Goal: Information Seeking & Learning: Find specific fact

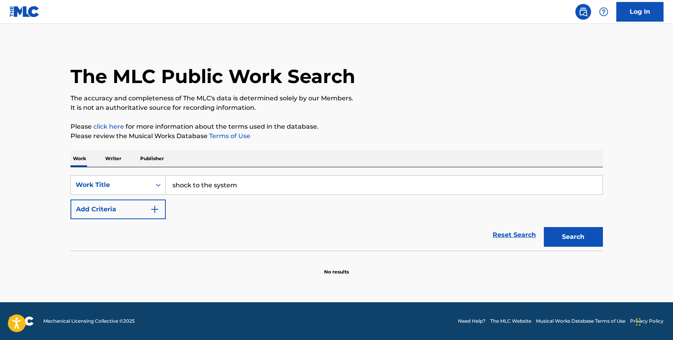
click at [149, 206] on button "Add Criteria" at bounding box center [117, 210] width 95 height 20
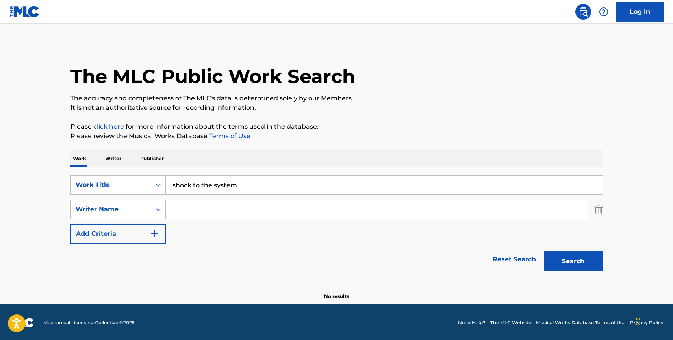
click at [200, 213] on input "Search Form" at bounding box center [377, 209] width 422 height 19
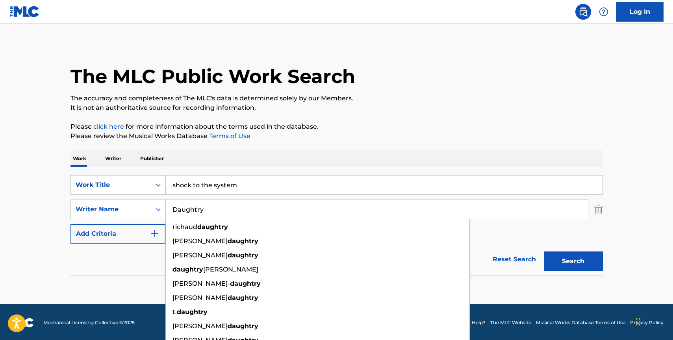
type input "Daughtry"
click at [574, 265] on button "Search" at bounding box center [573, 262] width 59 height 20
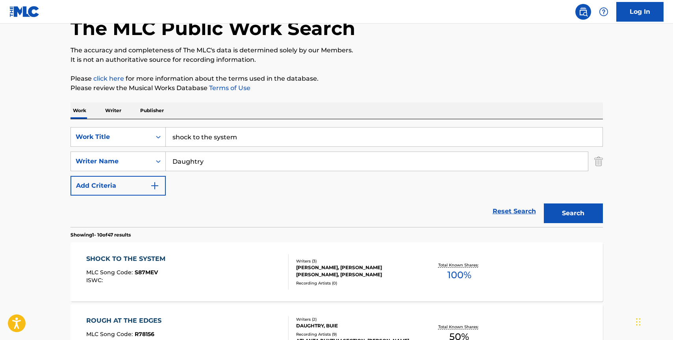
scroll to position [88, 0]
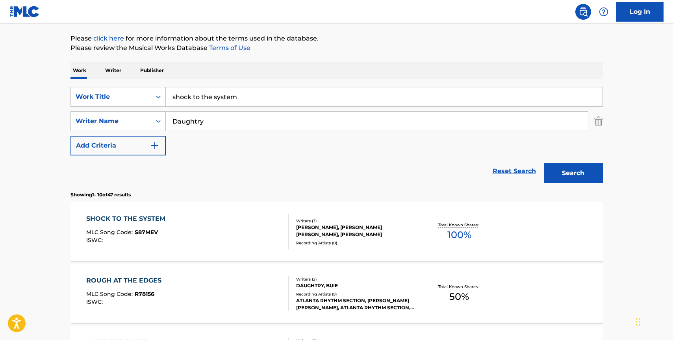
click at [226, 224] on div "SHOCK TO THE SYSTEM MLC Song Code : S87MEV ISWC :" at bounding box center [187, 231] width 202 height 35
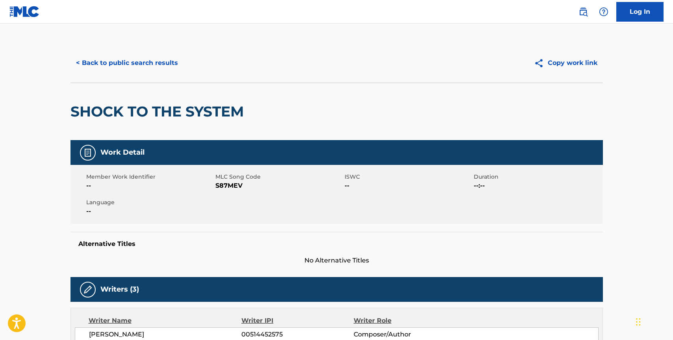
click at [235, 187] on span "S87MEV" at bounding box center [278, 185] width 127 height 9
copy span "S87MEV"
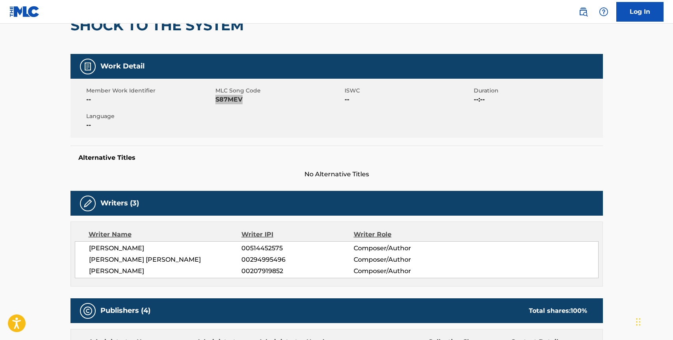
scroll to position [88, 0]
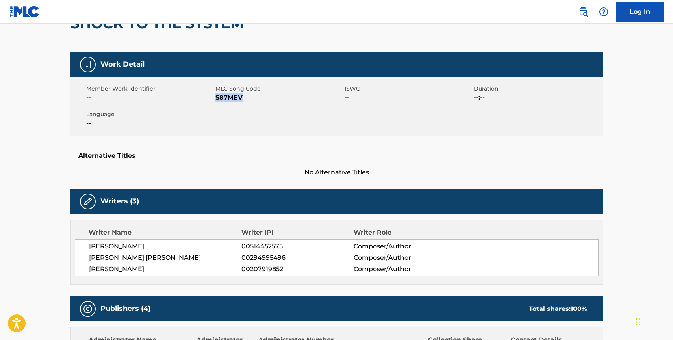
click at [89, 246] on span "[PERSON_NAME]" at bounding box center [165, 246] width 153 height 9
click at [91, 246] on span "[PERSON_NAME]" at bounding box center [165, 246] width 153 height 9
click at [89, 246] on span "[PERSON_NAME]" at bounding box center [165, 246] width 153 height 9
click at [173, 269] on span "[PERSON_NAME]" at bounding box center [165, 269] width 153 height 9
drag, startPoint x: 170, startPoint y: 269, endPoint x: 117, endPoint y: 254, distance: 55.4
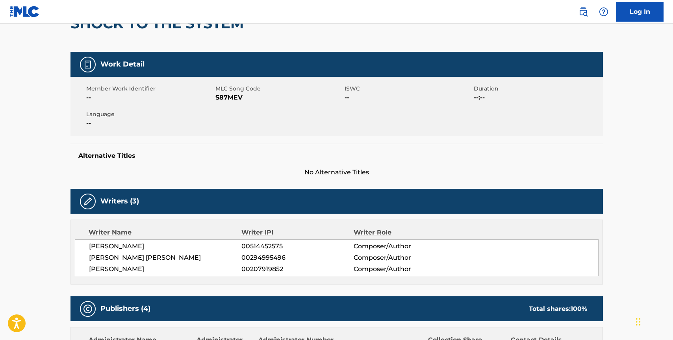
click at [122, 256] on div "[PERSON_NAME] 00514452575 Composer/Author [PERSON_NAME] [PERSON_NAME] 002949954…" at bounding box center [337, 257] width 524 height 37
click at [107, 250] on div "[PERSON_NAME] 00514452575 Composer/Author [PERSON_NAME] [PERSON_NAME] 002949954…" at bounding box center [337, 257] width 524 height 37
click at [86, 243] on div "[PERSON_NAME] 00514452575 Composer/Author [PERSON_NAME] [PERSON_NAME] 002949954…" at bounding box center [337, 257] width 524 height 37
drag, startPoint x: 92, startPoint y: 246, endPoint x: 153, endPoint y: 280, distance: 69.4
click at [150, 281] on div "Writer Name Writer IPI Writer Role [PERSON_NAME] 00514452575 Composer/Author [P…" at bounding box center [336, 252] width 532 height 65
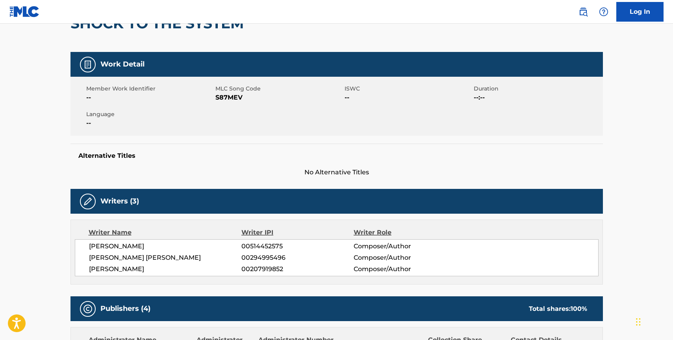
click at [154, 278] on div "Writer Name Writer IPI Writer Role [PERSON_NAME] 00514452575 Composer/Author [P…" at bounding box center [336, 252] width 532 height 65
drag, startPoint x: 85, startPoint y: 246, endPoint x: 170, endPoint y: 271, distance: 88.6
click at [170, 271] on div "[PERSON_NAME] 00514452575 Composer/Author [PERSON_NAME] [PERSON_NAME] 002949954…" at bounding box center [337, 257] width 524 height 37
copy div "[PERSON_NAME] 00514452575 Composer/Author [PERSON_NAME] [PERSON_NAME] 002949954…"
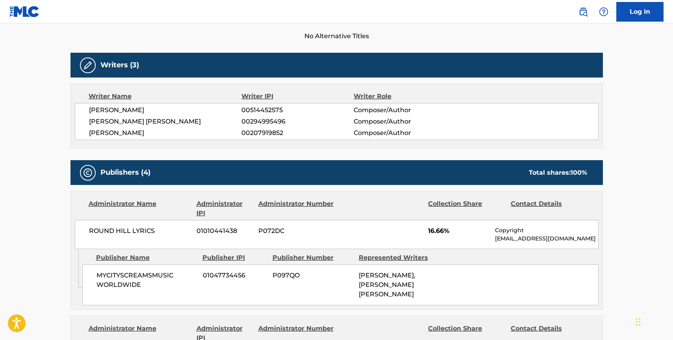
scroll to position [227, 0]
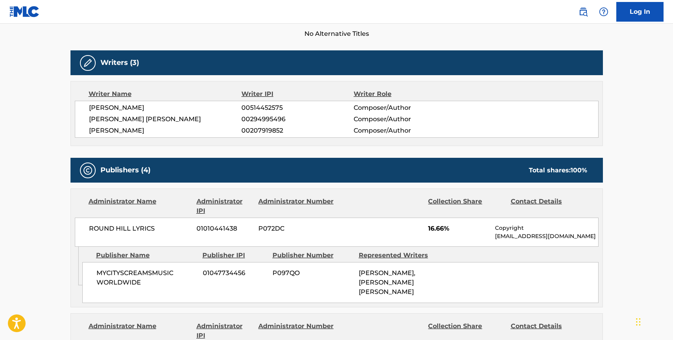
drag, startPoint x: 89, startPoint y: 225, endPoint x: 102, endPoint y: 225, distance: 13.4
click at [93, 225] on span "ROUND HILL LYRICS" at bounding box center [140, 228] width 102 height 9
drag, startPoint x: 102, startPoint y: 225, endPoint x: 112, endPoint y: 226, distance: 9.9
click at [108, 226] on span "ROUND HILL LYRICS" at bounding box center [140, 228] width 102 height 9
click at [128, 226] on span "ROUND HILL LYRICS" at bounding box center [140, 228] width 102 height 9
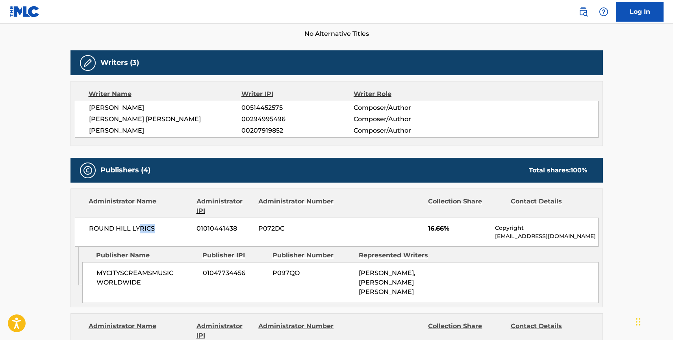
drag, startPoint x: 137, startPoint y: 228, endPoint x: 153, endPoint y: 228, distance: 15.8
click at [153, 228] on span "ROUND HILL LYRICS" at bounding box center [140, 228] width 102 height 9
click at [156, 227] on span "ROUND HILL LYRICS" at bounding box center [140, 228] width 102 height 9
drag, startPoint x: 89, startPoint y: 226, endPoint x: 111, endPoint y: 257, distance: 38.1
click at [89, 226] on span "ROUND HILL LYRICS" at bounding box center [140, 228] width 102 height 9
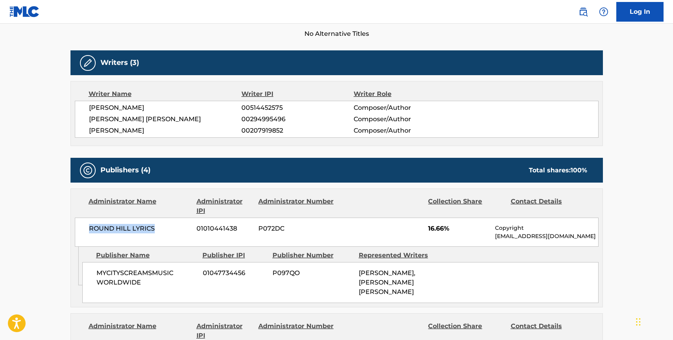
copy span "ROUND HILL LYRICS"
click at [140, 282] on span "MYCITYSCREAMSMUSIC WORLDWIDE" at bounding box center [146, 278] width 100 height 19
click at [96, 272] on span "MYCITYSCREAMSMUSIC WORLDWIDE" at bounding box center [146, 278] width 100 height 19
copy span "MYCITYSCREAMSMUSIC WORLDWIDE"
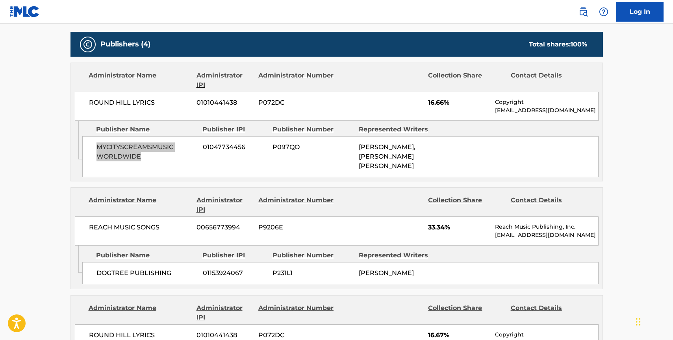
scroll to position [376, 0]
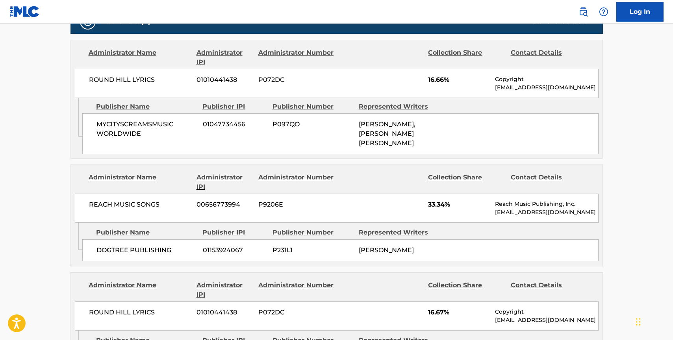
click at [89, 202] on span "REACH MUSIC SONGS" at bounding box center [140, 204] width 102 height 9
click at [160, 203] on span "REACH MUSIC SONGS" at bounding box center [140, 204] width 102 height 9
copy span "REACH MUSIC SONGS"
click at [169, 246] on span "DOGTREE PUBLISHING" at bounding box center [146, 250] width 100 height 9
click at [96, 247] on span "DOGTREE PUBLISHING" at bounding box center [146, 250] width 100 height 9
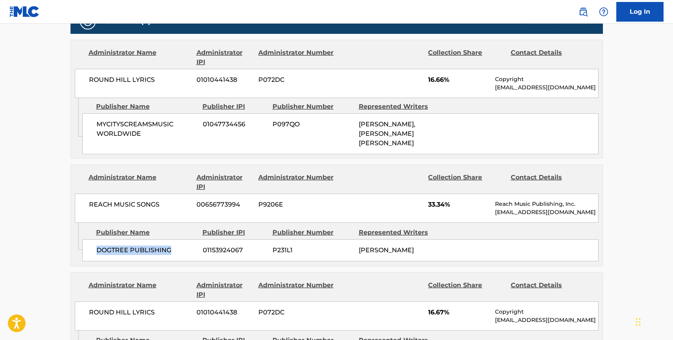
copy span "DOGTREE PUBLISHING"
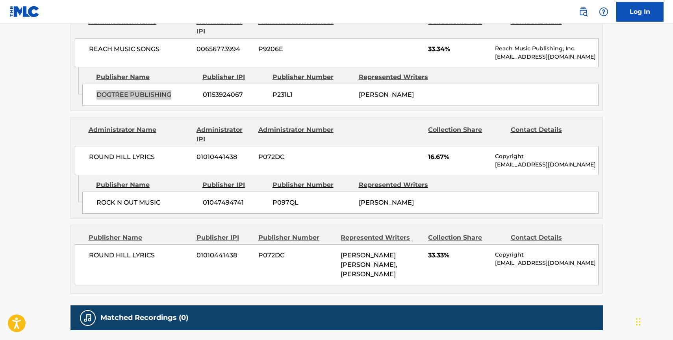
scroll to position [536, 0]
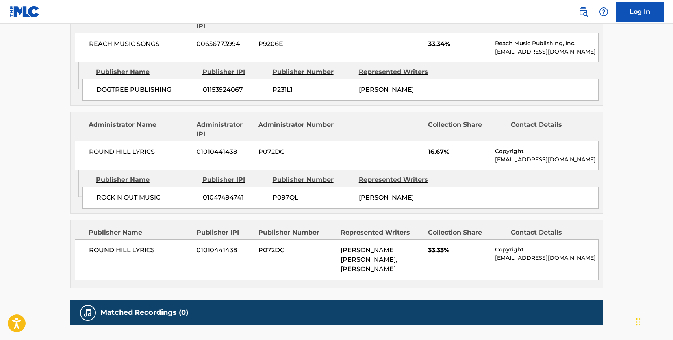
click at [152, 157] on span "ROUND HILL LYRICS" at bounding box center [140, 151] width 102 height 9
click at [87, 157] on div "ROUND HILL LYRICS 01010441438 P072DC 16.67% Copyright [EMAIL_ADDRESS][DOMAIN_NA…" at bounding box center [337, 155] width 524 height 29
copy span "ROUND HILL LYRICS"
click at [160, 201] on span "ROCK N OUT MUSIC" at bounding box center [146, 197] width 100 height 9
click at [98, 200] on span "ROCK N OUT MUSIC" at bounding box center [146, 197] width 100 height 9
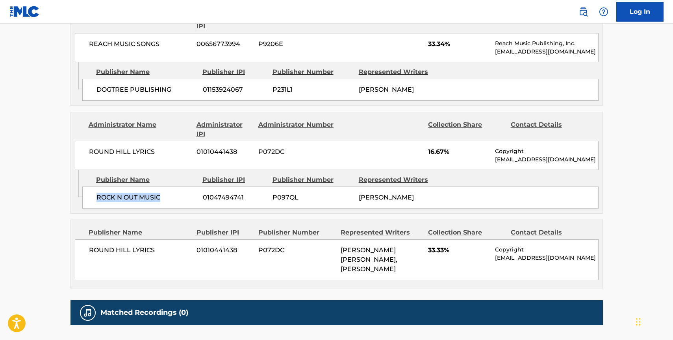
copy span "ROCK N OUT MUSIC"
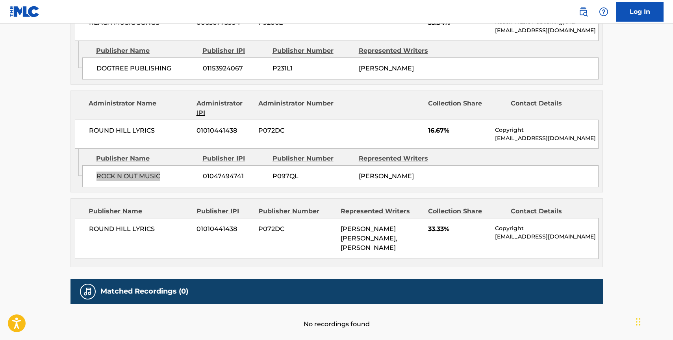
scroll to position [559, 0]
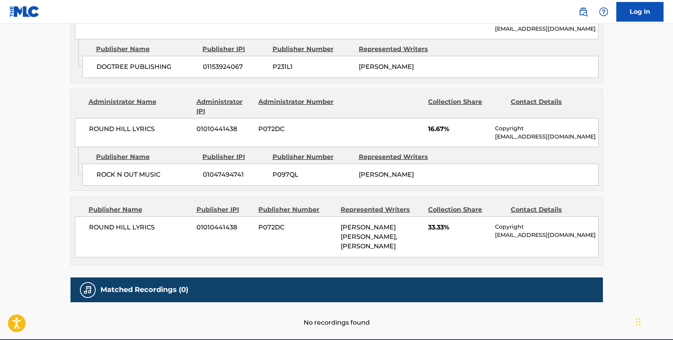
drag, startPoint x: 153, startPoint y: 239, endPoint x: 141, endPoint y: 238, distance: 11.8
click at [153, 232] on span "ROUND HILL LYRICS" at bounding box center [140, 227] width 102 height 9
click at [89, 232] on span "ROUND HILL LYRICS" at bounding box center [140, 227] width 102 height 9
copy span "ROUND HILL LYRICS"
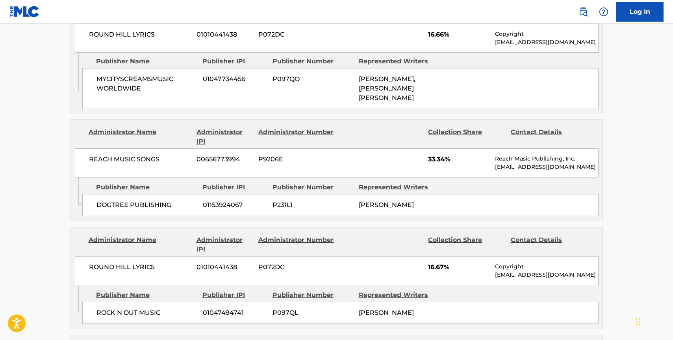
scroll to position [0, 0]
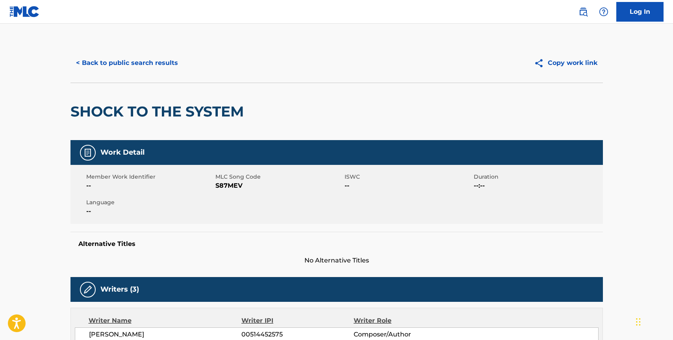
click at [127, 70] on button "< Back to public search results" at bounding box center [126, 63] width 113 height 20
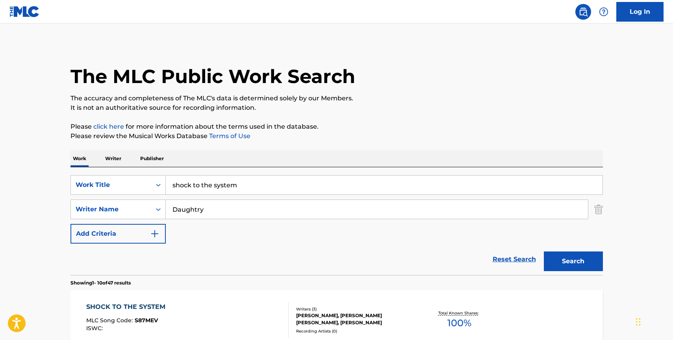
scroll to position [88, 0]
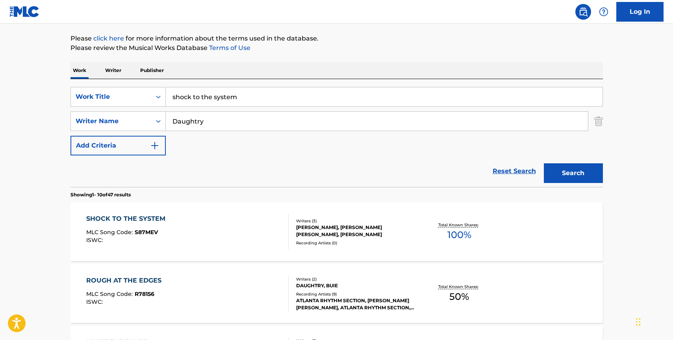
click at [180, 124] on input "Daughtry" at bounding box center [377, 121] width 422 height 19
paste input "Finnert"
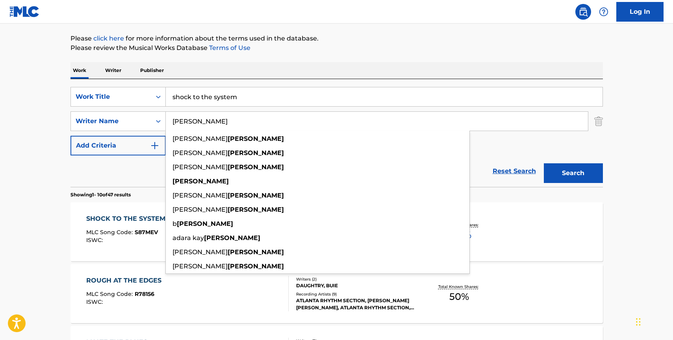
type input "[PERSON_NAME]"
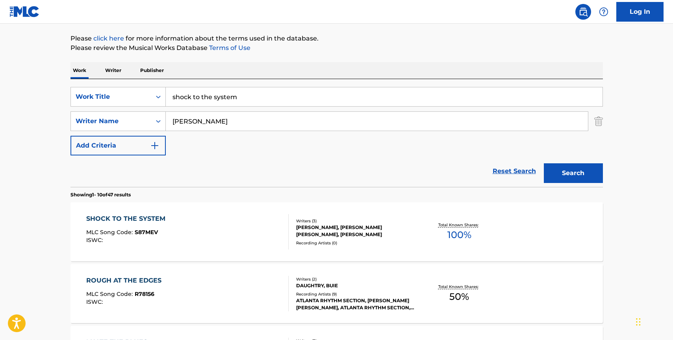
click at [202, 98] on input "shock to the system" at bounding box center [384, 96] width 437 height 19
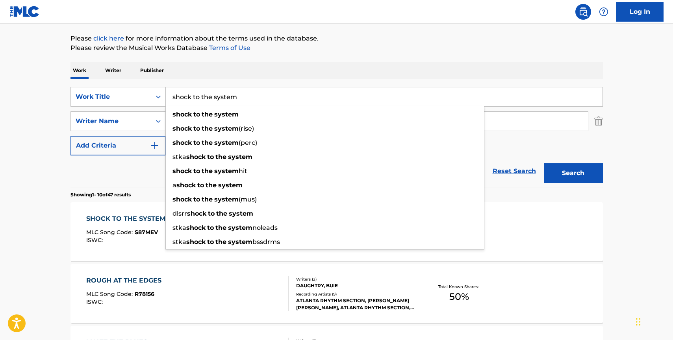
click at [202, 98] on input "shock to the system" at bounding box center [384, 96] width 437 height 19
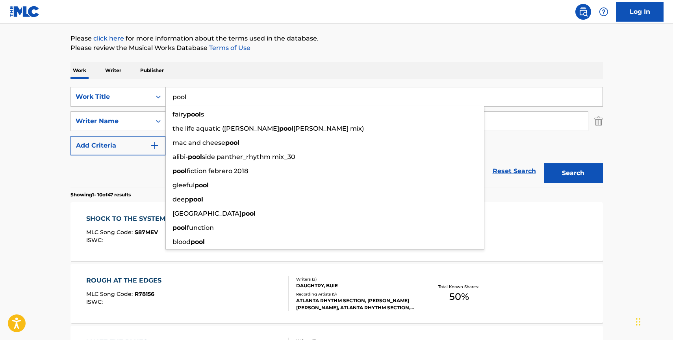
type input "pool"
click at [544, 163] on button "Search" at bounding box center [573, 173] width 59 height 20
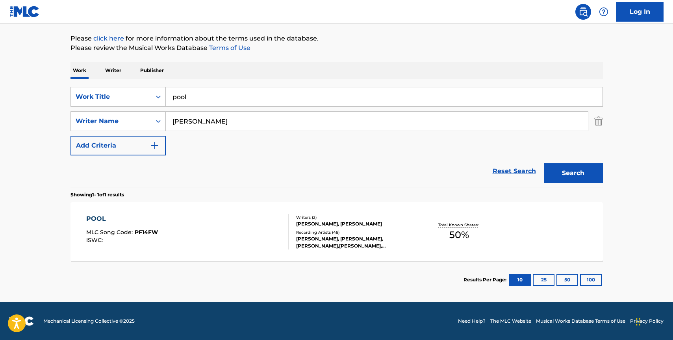
click at [254, 226] on div "POOL MLC Song Code : PF14FW ISWC :" at bounding box center [187, 231] width 202 height 35
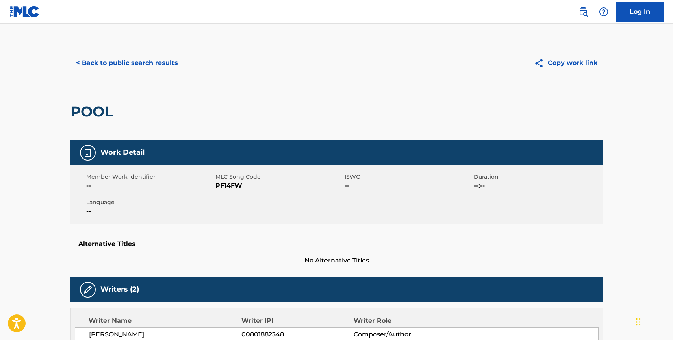
click at [225, 194] on div "Member Work Identifier -- MLC Song Code PF14FW ISWC -- Duration --:-- Language …" at bounding box center [336, 194] width 532 height 59
click at [215, 185] on div "Member Work Identifier --" at bounding box center [150, 182] width 129 height 18
click at [241, 188] on span "PF14FW" at bounding box center [278, 185] width 127 height 9
click at [238, 184] on span "PF14FW" at bounding box center [278, 185] width 127 height 9
drag, startPoint x: 243, startPoint y: 186, endPoint x: 235, endPoint y: 185, distance: 8.0
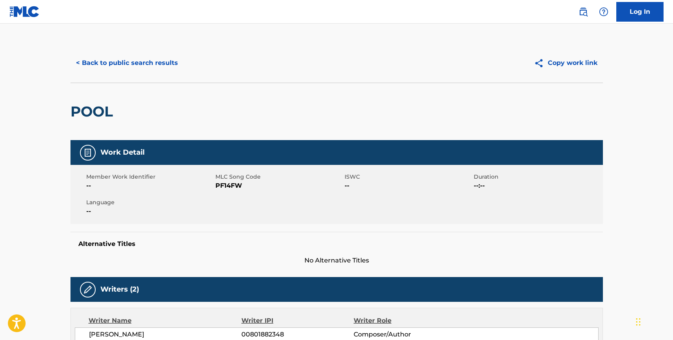
click at [240, 186] on span "PF14FW" at bounding box center [278, 185] width 127 height 9
click at [216, 185] on span "PF14FW" at bounding box center [278, 185] width 127 height 9
copy span "PF14FW"
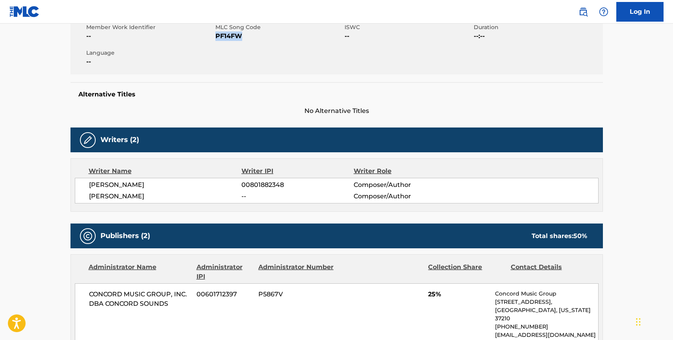
scroll to position [170, 0]
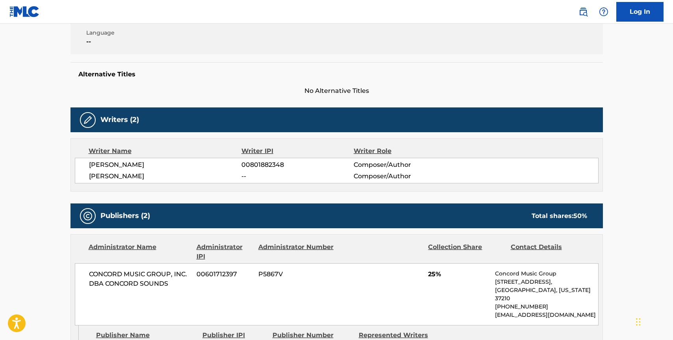
click at [90, 163] on span "[PERSON_NAME]" at bounding box center [165, 164] width 153 height 9
drag, startPoint x: 149, startPoint y: 176, endPoint x: 158, endPoint y: 213, distance: 38.2
click at [148, 176] on span "[PERSON_NAME]" at bounding box center [165, 176] width 153 height 9
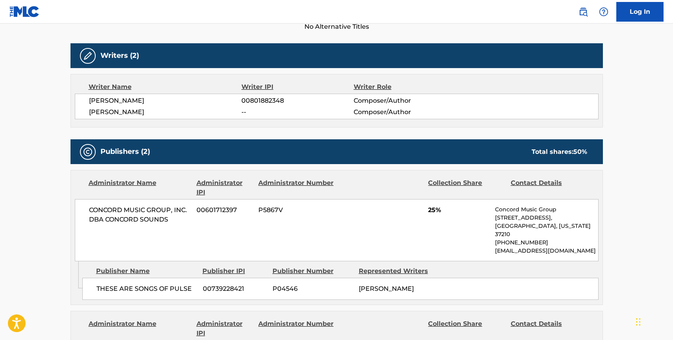
scroll to position [234, 0]
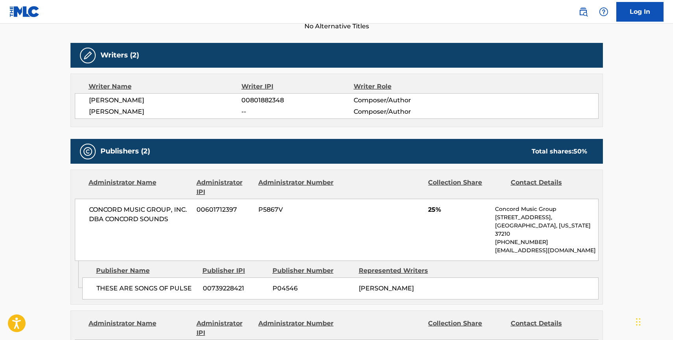
drag, startPoint x: 88, startPoint y: 208, endPoint x: 123, endPoint y: 215, distance: 36.1
click at [88, 208] on div "CONCORD MUSIC GROUP, INC. DBA CONCORD SOUNDS 00601712397 P5867V 25% Concord Mus…" at bounding box center [337, 230] width 524 height 62
click at [170, 219] on span "CONCORD MUSIC GROUP, INC. DBA CONCORD SOUNDS" at bounding box center [140, 214] width 102 height 19
click at [96, 284] on span "THESE ARE SONGS OF PULSE" at bounding box center [146, 288] width 100 height 9
click at [190, 284] on span "THESE ARE SONGS OF PULSE" at bounding box center [146, 288] width 100 height 9
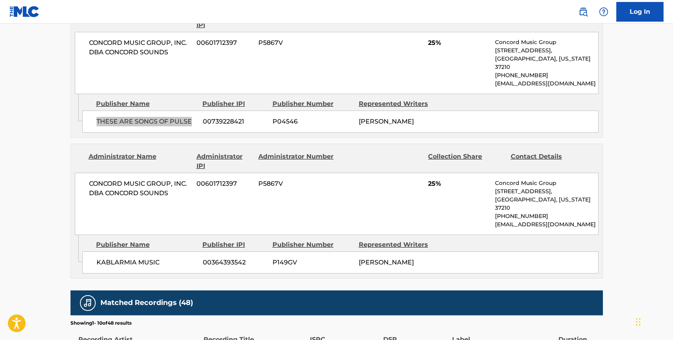
scroll to position [433, 0]
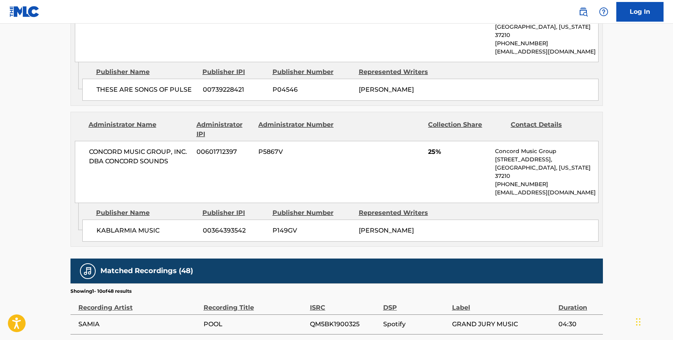
click at [90, 149] on span "CONCORD MUSIC GROUP, INC. DBA CONCORD SOUNDS" at bounding box center [140, 156] width 102 height 19
click at [169, 159] on span "CONCORD MUSIC GROUP, INC. DBA CONCORD SOUNDS" at bounding box center [140, 156] width 102 height 19
click at [98, 226] on span "KABLARMIA MUSIC" at bounding box center [146, 230] width 100 height 9
click at [157, 226] on span "KABLARMIA MUSIC" at bounding box center [146, 230] width 100 height 9
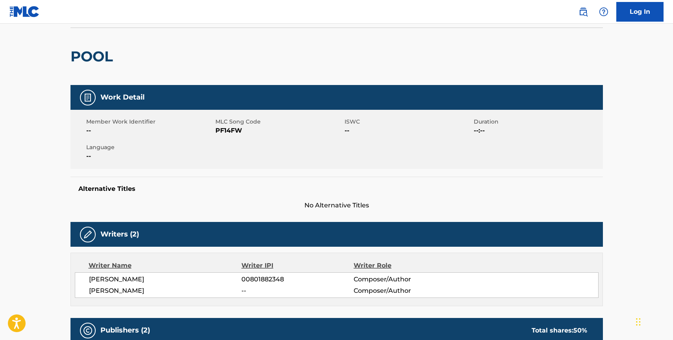
scroll to position [62, 0]
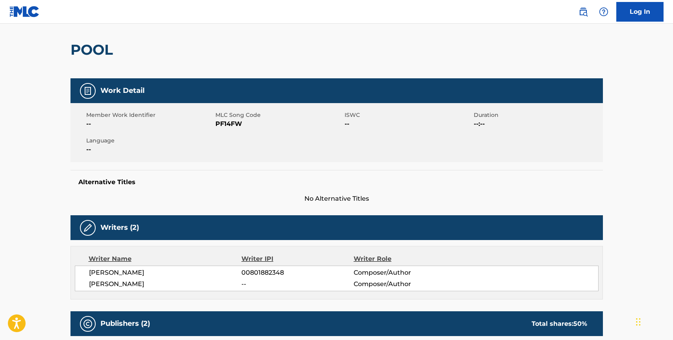
drag, startPoint x: 137, startPoint y: 265, endPoint x: 139, endPoint y: 269, distance: 4.1
click at [137, 266] on div "[PERSON_NAME] 00801882348 Composer/Author [PERSON_NAME] -- Composer/Author" at bounding box center [337, 279] width 524 height 26
click at [139, 272] on span "[PERSON_NAME]" at bounding box center [165, 272] width 153 height 9
click at [171, 273] on span "[PERSON_NAME]" at bounding box center [165, 272] width 153 height 9
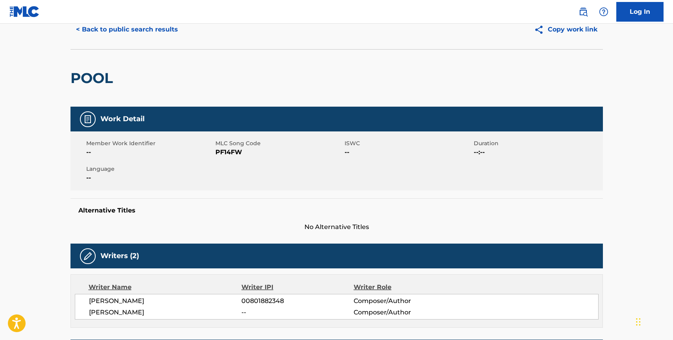
scroll to position [0, 0]
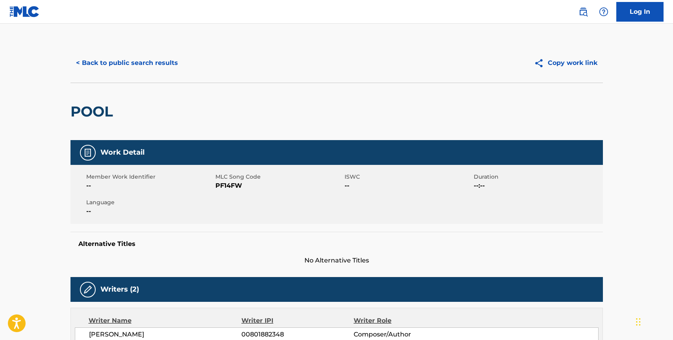
drag, startPoint x: 148, startPoint y: 64, endPoint x: 150, endPoint y: 70, distance: 7.0
click at [147, 65] on button "< Back to public search results" at bounding box center [126, 63] width 113 height 20
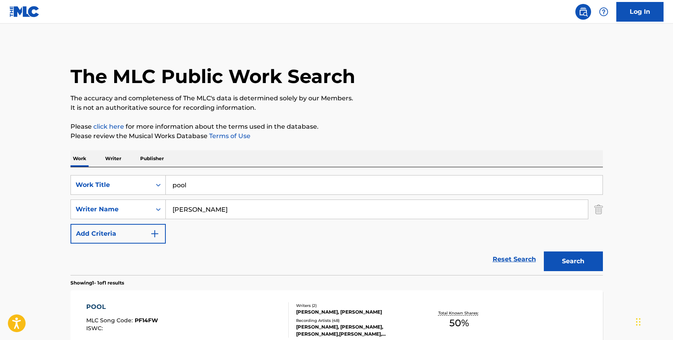
scroll to position [43, 0]
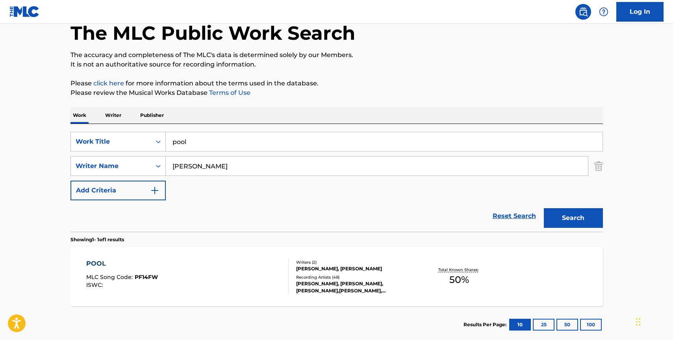
click at [209, 169] on input "[PERSON_NAME]" at bounding box center [377, 166] width 422 height 19
paste input "[PERSON_NAME]"
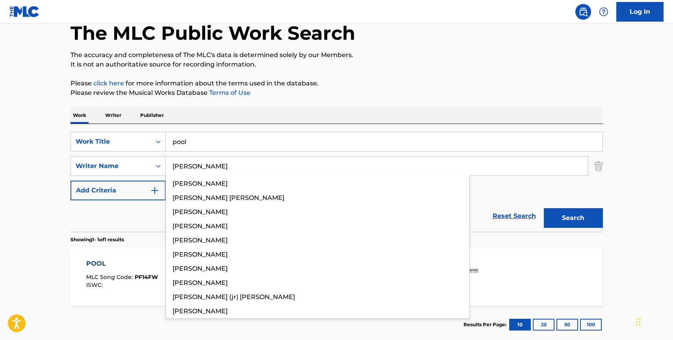
type input "[PERSON_NAME]"
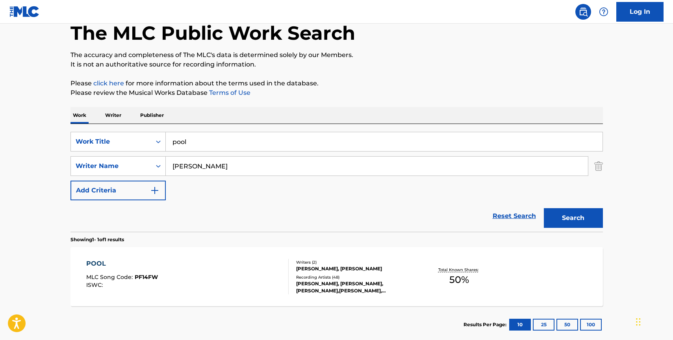
click at [200, 139] on input "pool" at bounding box center [384, 141] width 437 height 19
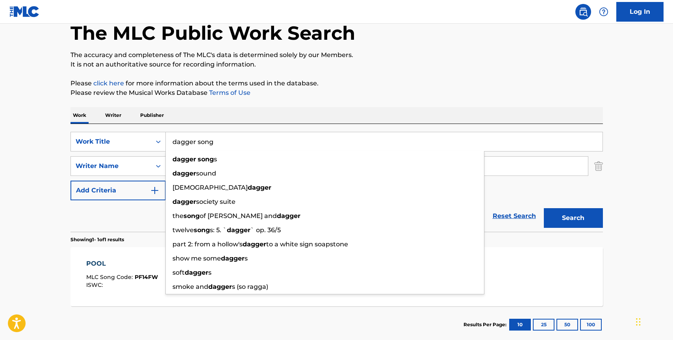
type input "dagger song"
click at [544, 208] on button "Search" at bounding box center [573, 218] width 59 height 20
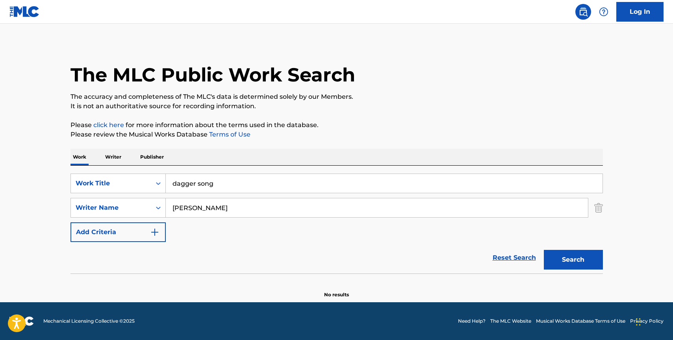
scroll to position [2, 0]
click at [302, 211] on input "[PERSON_NAME]" at bounding box center [377, 207] width 422 height 19
click at [558, 258] on button "Search" at bounding box center [573, 260] width 59 height 20
click at [214, 210] on input "[PERSON_NAME]" at bounding box center [377, 207] width 422 height 19
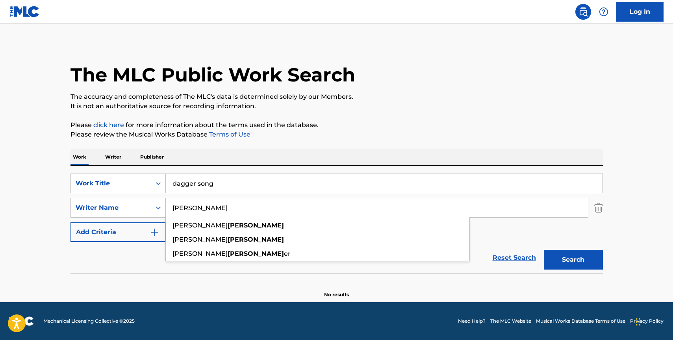
click at [214, 210] on input "[PERSON_NAME]" at bounding box center [377, 207] width 422 height 19
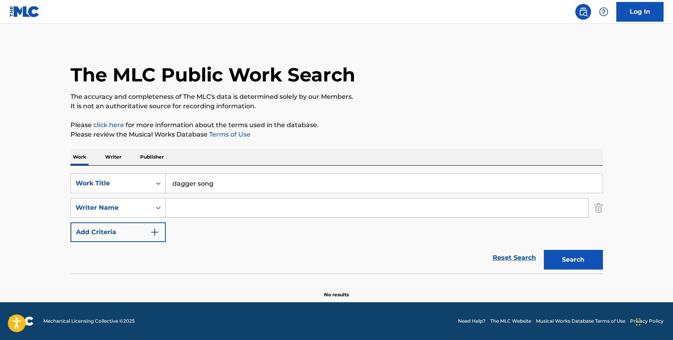
click at [550, 261] on button "Search" at bounding box center [573, 260] width 59 height 20
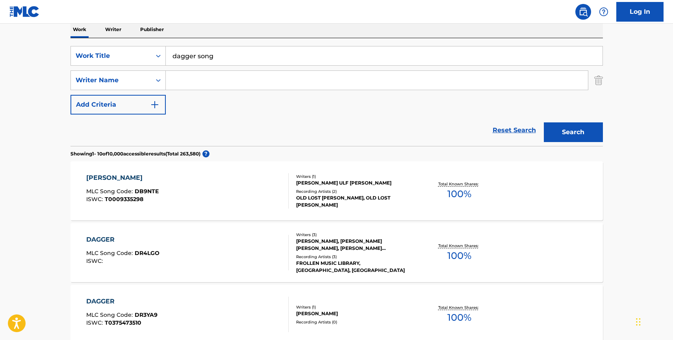
scroll to position [0, 0]
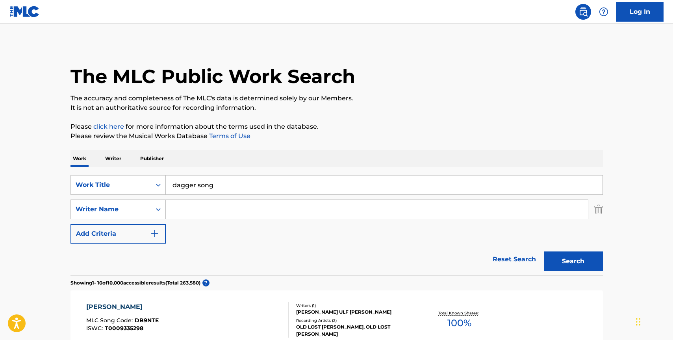
click at [223, 211] on input "Search Form" at bounding box center [377, 209] width 422 height 19
paste input "[PERSON_NAME]"
type input "[PERSON_NAME]"
click at [203, 185] on input "dagger song" at bounding box center [384, 185] width 437 height 19
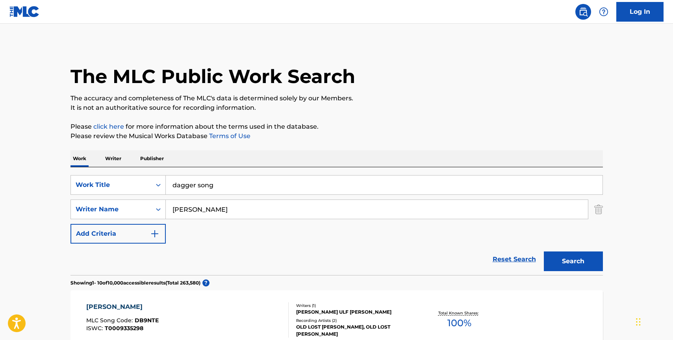
click at [203, 185] on input "dagger song" at bounding box center [384, 185] width 437 height 19
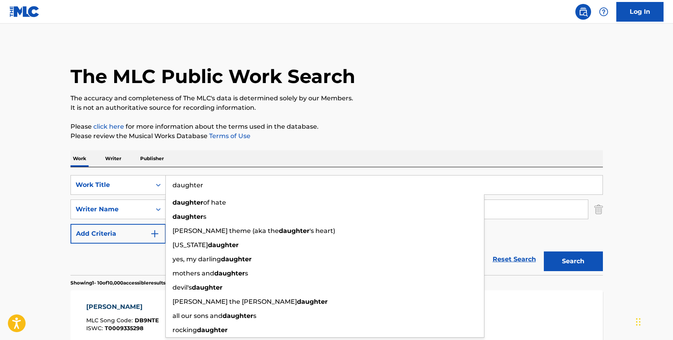
type input "daughter"
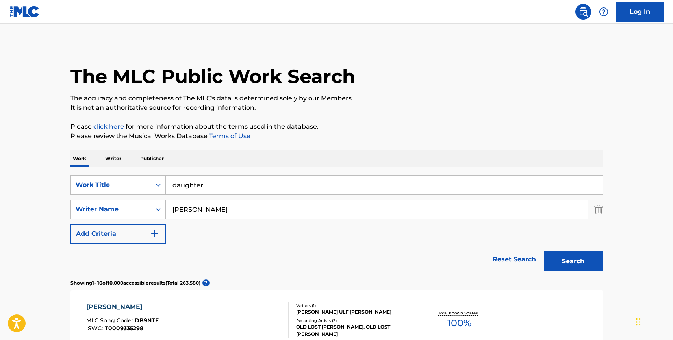
click at [279, 173] on div "SearchWithCriteria42903902-92db-4929-9695-690d37d5795f Work Title daughter Sear…" at bounding box center [336, 221] width 532 height 108
click at [585, 264] on button "Search" at bounding box center [573, 262] width 59 height 20
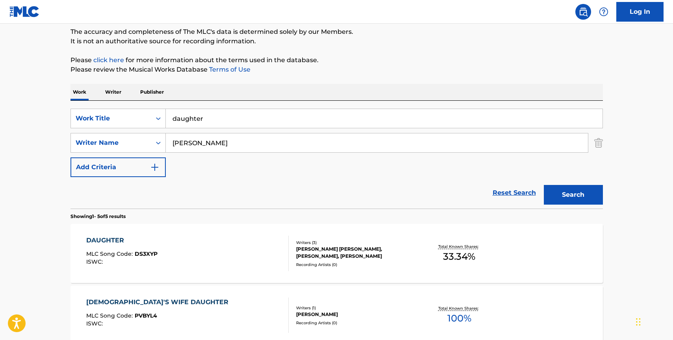
scroll to position [69, 0]
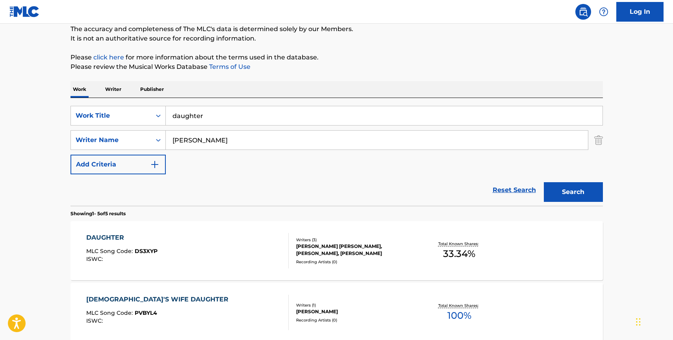
click at [252, 247] on div "DAUGHTER MLC Song Code : DS3XYP ISWC :" at bounding box center [187, 250] width 202 height 35
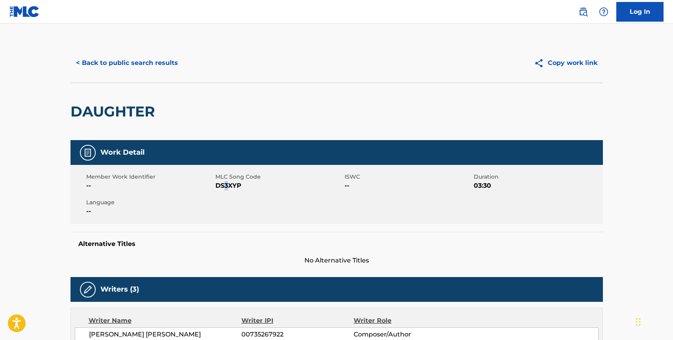
click at [225, 189] on span "DS3XYP" at bounding box center [278, 185] width 127 height 9
click at [223, 188] on span "DS3XYP" at bounding box center [278, 185] width 127 height 9
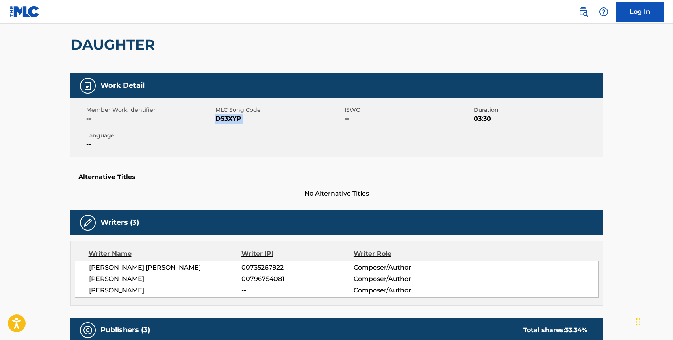
scroll to position [67, 0]
click at [89, 268] on span "[PERSON_NAME] [PERSON_NAME]" at bounding box center [165, 267] width 153 height 9
click at [157, 293] on span "[PERSON_NAME]" at bounding box center [165, 290] width 153 height 9
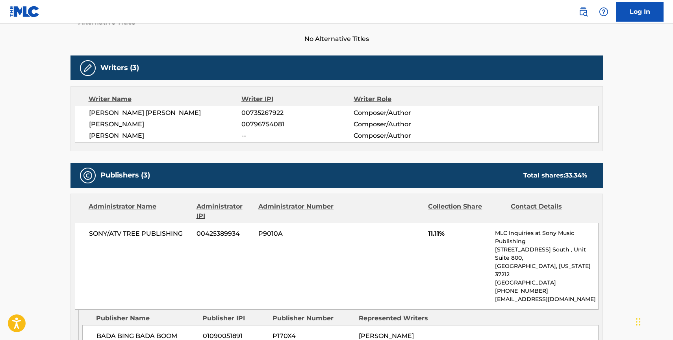
scroll to position [232, 0]
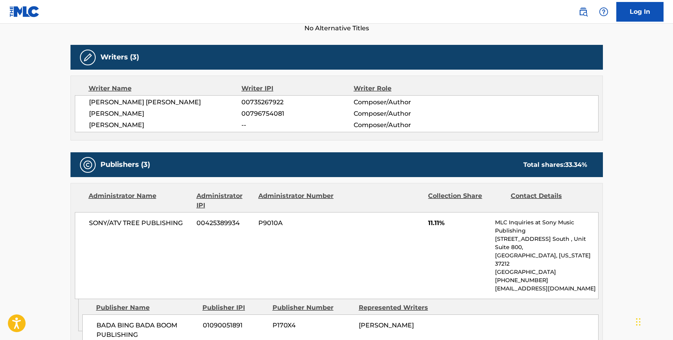
click at [89, 223] on span "SONY/ATV TREE PUBLISHING" at bounding box center [140, 223] width 102 height 9
click at [182, 222] on span "SONY/ATV TREE PUBLISHING" at bounding box center [140, 223] width 102 height 9
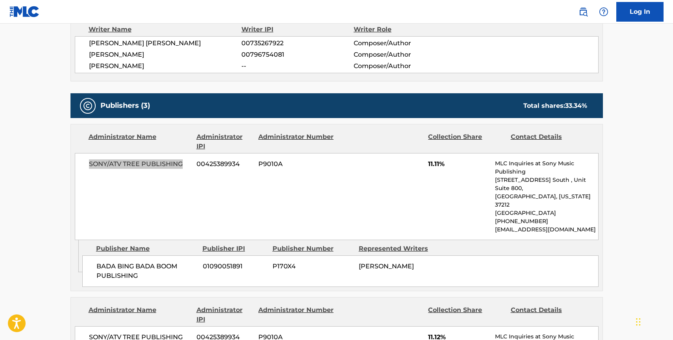
scroll to position [293, 0]
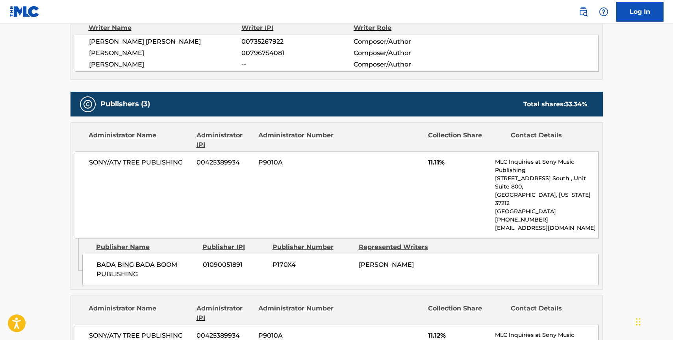
drag, startPoint x: 96, startPoint y: 246, endPoint x: 107, endPoint y: 250, distance: 11.2
click at [96, 260] on span "BADA BING BADA BOOM PUBLISHING" at bounding box center [146, 269] width 100 height 19
click at [138, 260] on span "BADA BING BADA BOOM PUBLISHING" at bounding box center [146, 269] width 100 height 19
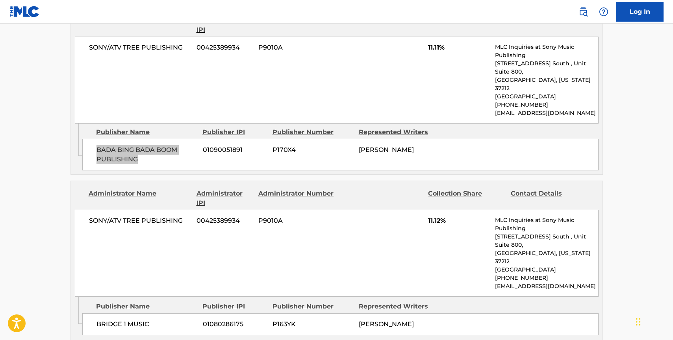
scroll to position [409, 0]
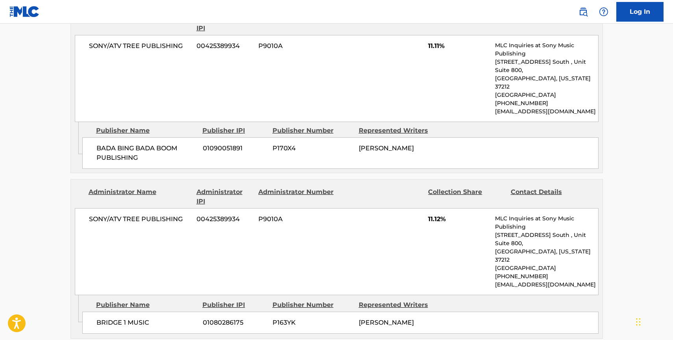
click at [89, 215] on span "SONY/ATV TREE PUBLISHING" at bounding box center [140, 219] width 102 height 9
click at [182, 215] on span "SONY/ATV TREE PUBLISHING" at bounding box center [140, 219] width 102 height 9
click at [96, 318] on span "BRIDGE 1 MUSIC" at bounding box center [146, 322] width 100 height 9
click at [149, 318] on span "BRIDGE 1 MUSIC" at bounding box center [146, 322] width 100 height 9
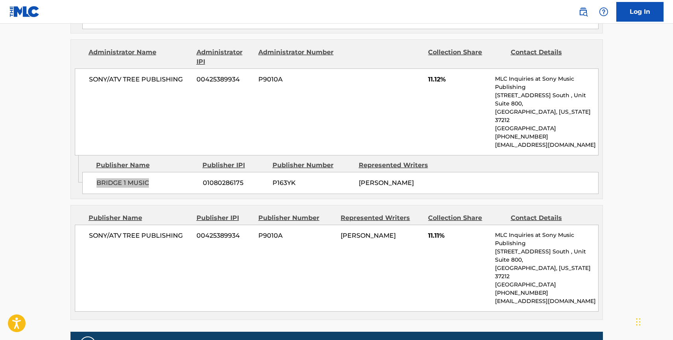
scroll to position [570, 0]
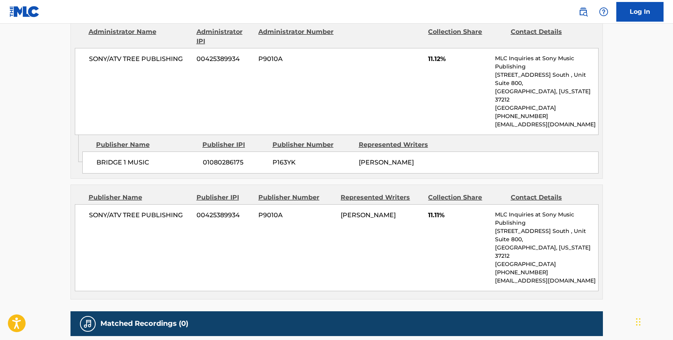
drag, startPoint x: 90, startPoint y: 181, endPoint x: 128, endPoint y: 176, distance: 38.9
click at [90, 211] on span "SONY/ATV TREE PUBLISHING" at bounding box center [140, 215] width 102 height 9
click at [183, 211] on span "SONY/ATV TREE PUBLISHING" at bounding box center [140, 215] width 102 height 9
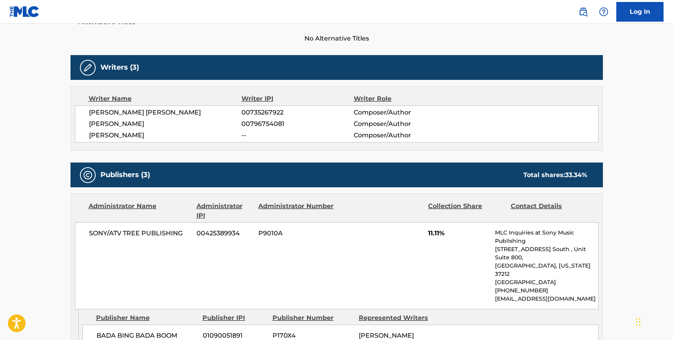
scroll to position [0, 0]
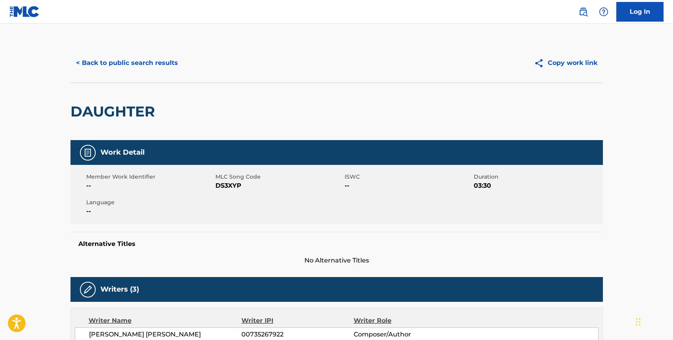
click at [121, 57] on button "< Back to public search results" at bounding box center [126, 63] width 113 height 20
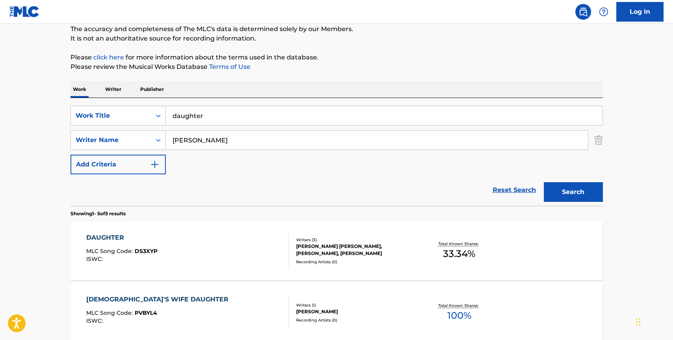
click at [199, 142] on input "[PERSON_NAME]" at bounding box center [377, 140] width 422 height 19
paste input "[PERSON_NAME]"
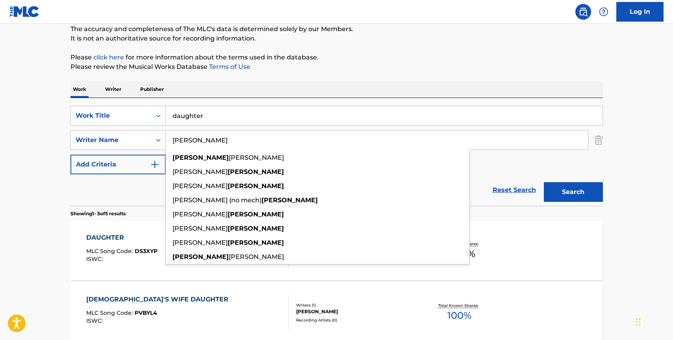
type input "[PERSON_NAME]"
click at [213, 115] on input "daughter" at bounding box center [384, 115] width 437 height 19
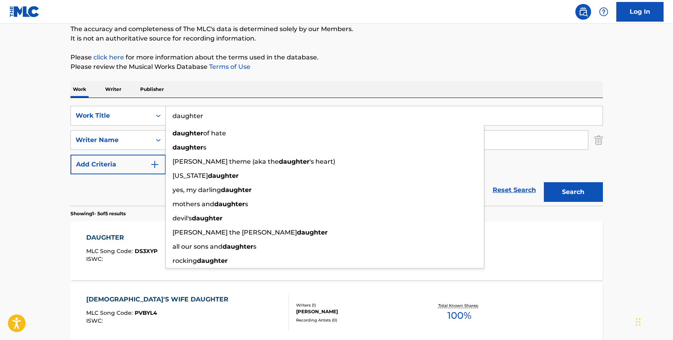
click at [213, 115] on input "daughter" at bounding box center [384, 115] width 437 height 19
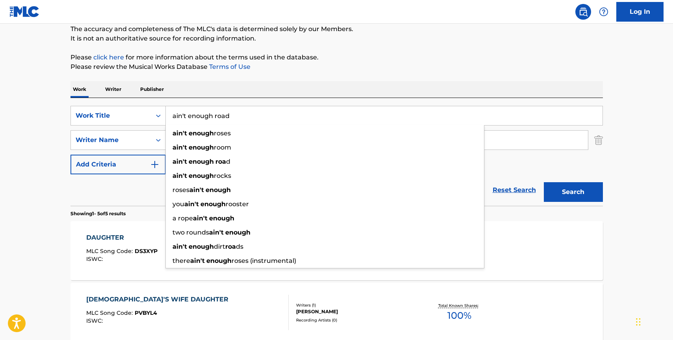
type input "ain't enough road"
click at [544, 182] on button "Search" at bounding box center [573, 192] width 59 height 20
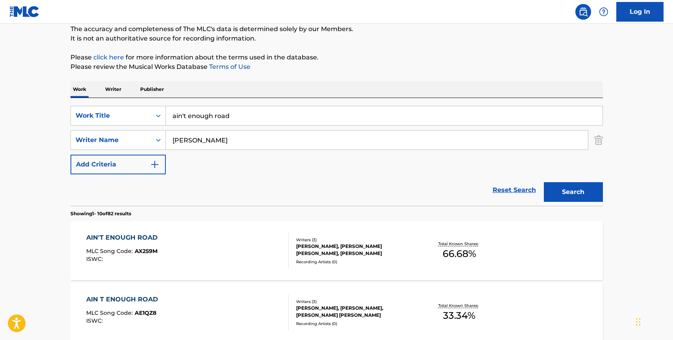
click at [165, 250] on div "AIN'T ENOUGH ROAD MLC Song Code : AX259M ISWC :" at bounding box center [187, 250] width 202 height 35
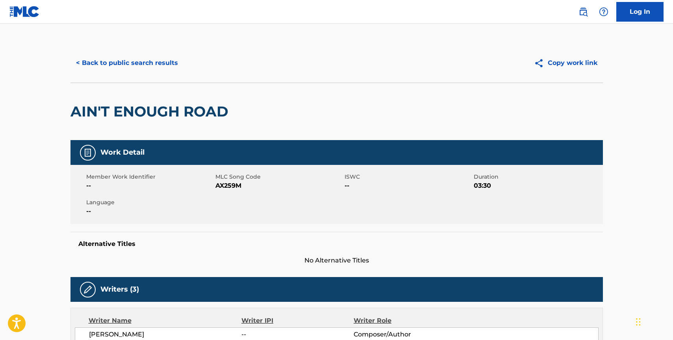
click at [238, 183] on span "AX259M" at bounding box center [278, 185] width 127 height 9
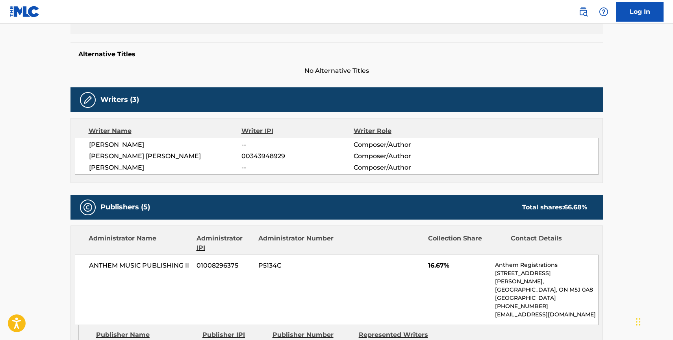
scroll to position [188, 0]
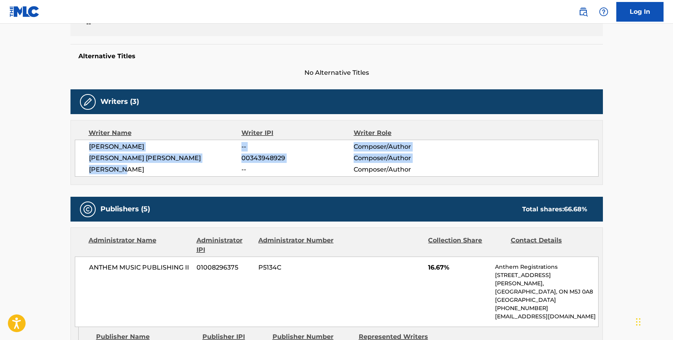
drag, startPoint x: 88, startPoint y: 148, endPoint x: 128, endPoint y: 168, distance: 44.4
click at [127, 167] on div "[PERSON_NAME] -- Composer/Author [PERSON_NAME] [PERSON_NAME] 00343948929 Compos…" at bounding box center [337, 158] width 524 height 37
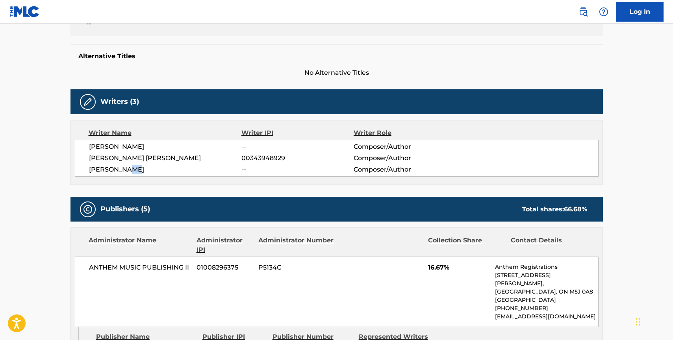
click at [138, 171] on span "[PERSON_NAME]" at bounding box center [165, 169] width 153 height 9
click at [139, 171] on span "[PERSON_NAME]" at bounding box center [165, 169] width 153 height 9
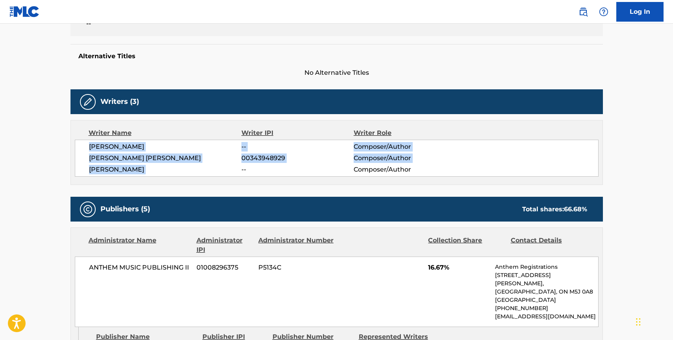
click at [87, 146] on div "[PERSON_NAME] -- Composer/Author [PERSON_NAME] [PERSON_NAME] 00343948929 Compos…" at bounding box center [337, 158] width 524 height 37
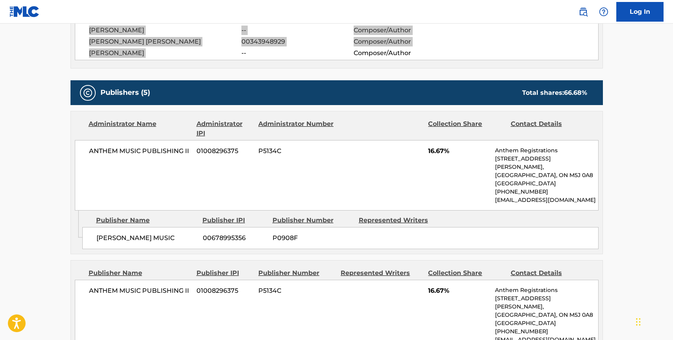
scroll to position [305, 0]
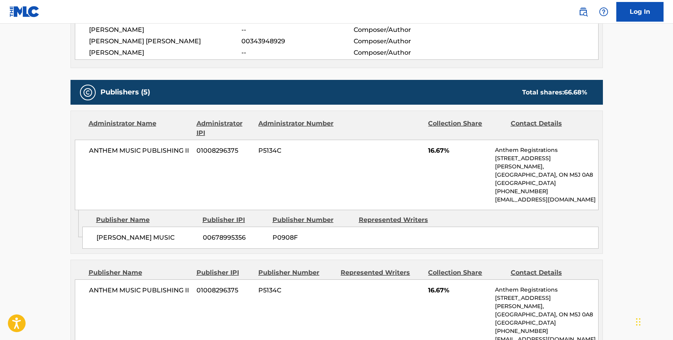
click at [90, 149] on span "ANTHEM MUSIC PUBLISHING II" at bounding box center [140, 150] width 102 height 9
click at [190, 150] on span "ANTHEM MUSIC PUBLISHING II" at bounding box center [140, 150] width 102 height 9
click at [169, 243] on span "[PERSON_NAME] MUSIC" at bounding box center [146, 237] width 100 height 9
click at [95, 244] on div "[PERSON_NAME] MUSIC 00678995356 P0908F" at bounding box center [340, 238] width 516 height 22
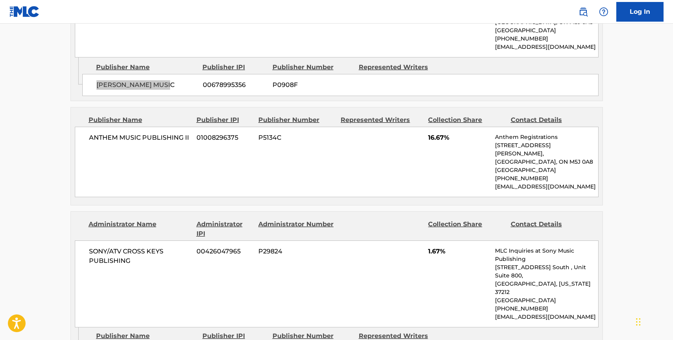
scroll to position [460, 0]
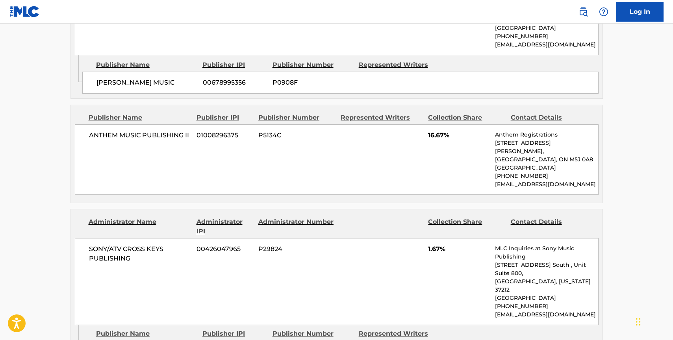
click at [91, 140] on span "ANTHEM MUSIC PUBLISHING II" at bounding box center [140, 135] width 102 height 9
click at [188, 140] on span "ANTHEM MUSIC PUBLISHING II" at bounding box center [140, 135] width 102 height 9
click at [86, 143] on div "ANTHEM MUSIC PUBLISHING II 01008296375 P5134C 16.67% Anthem Registrations [STRE…" at bounding box center [337, 159] width 524 height 70
click at [190, 140] on span "ANTHEM MUSIC PUBLISHING II" at bounding box center [140, 135] width 102 height 9
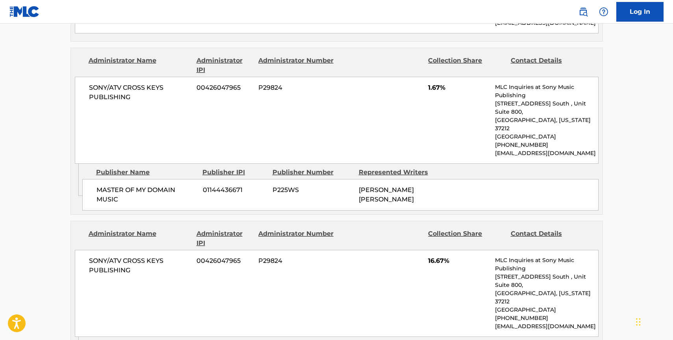
scroll to position [633, 0]
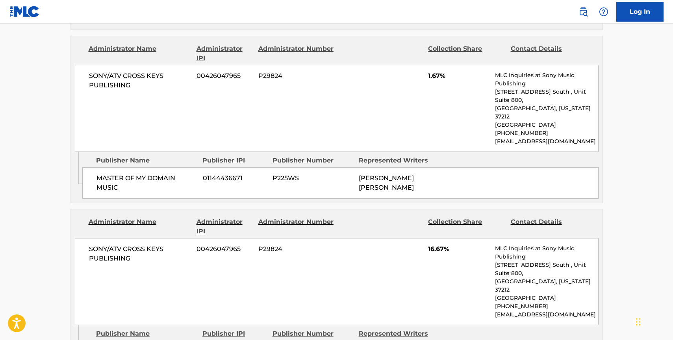
click at [89, 90] on span "SONY/ATV CROSS KEYS PUBLISHING" at bounding box center [140, 80] width 102 height 19
click at [130, 90] on span "SONY/ATV CROSS KEYS PUBLISHING" at bounding box center [140, 80] width 102 height 19
drag, startPoint x: 96, startPoint y: 177, endPoint x: 111, endPoint y: 189, distance: 18.5
click at [97, 177] on span "MASTER OF MY DOMAIN MUSIC" at bounding box center [146, 183] width 100 height 19
click at [117, 188] on span "MASTER OF MY DOMAIN MUSIC" at bounding box center [146, 183] width 100 height 19
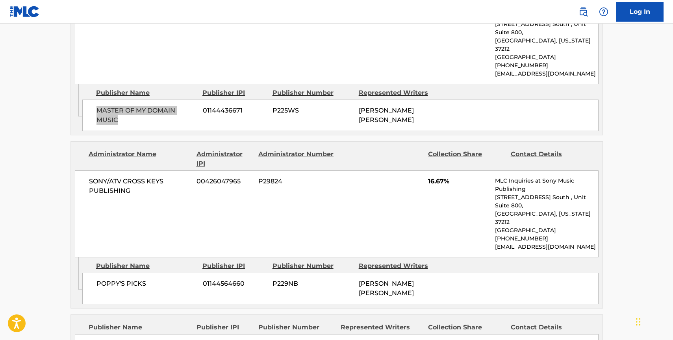
scroll to position [737, 0]
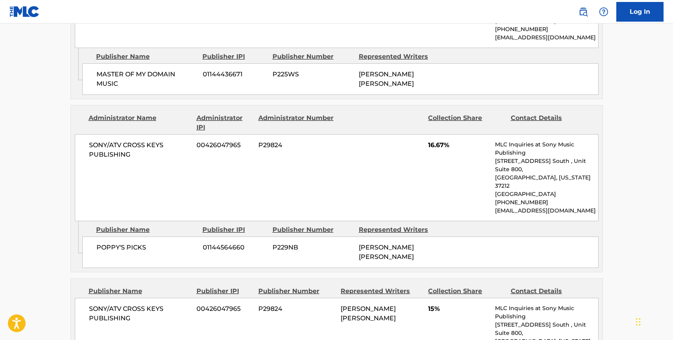
click at [89, 142] on span "SONY/ATV CROSS KEYS PUBLISHING" at bounding box center [140, 150] width 102 height 19
drag, startPoint x: 133, startPoint y: 154, endPoint x: 130, endPoint y: 157, distance: 4.5
click at [133, 154] on span "SONY/ATV CROSS KEYS PUBLISHING" at bounding box center [140, 150] width 102 height 19
click at [98, 243] on span "POPPY'S PICKS" at bounding box center [146, 247] width 100 height 9
click at [145, 243] on span "POPPY'S PICKS" at bounding box center [146, 247] width 100 height 9
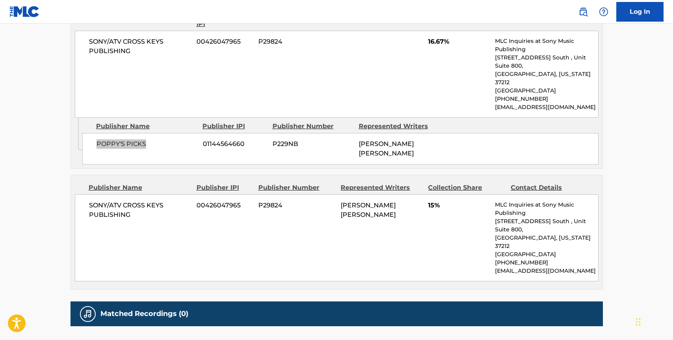
scroll to position [858, 0]
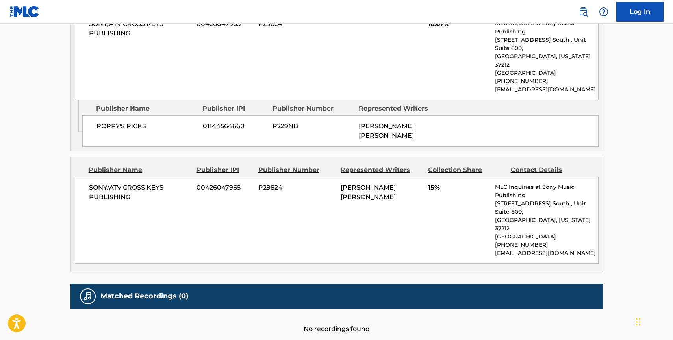
drag, startPoint x: 88, startPoint y: 159, endPoint x: 133, endPoint y: 178, distance: 48.9
click at [91, 177] on div "SONY/ATV CROSS KEYS PUBLISHING 00426047965 P29824 [PERSON_NAME] [PERSON_NAME] 1…" at bounding box center [337, 220] width 524 height 87
click at [131, 183] on span "SONY/ATV CROSS KEYS PUBLISHING" at bounding box center [140, 192] width 102 height 19
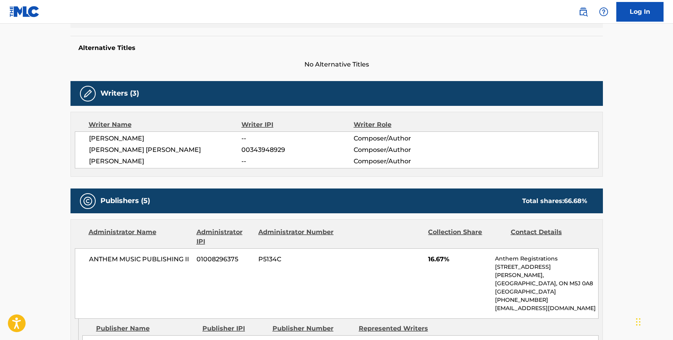
scroll to position [0, 0]
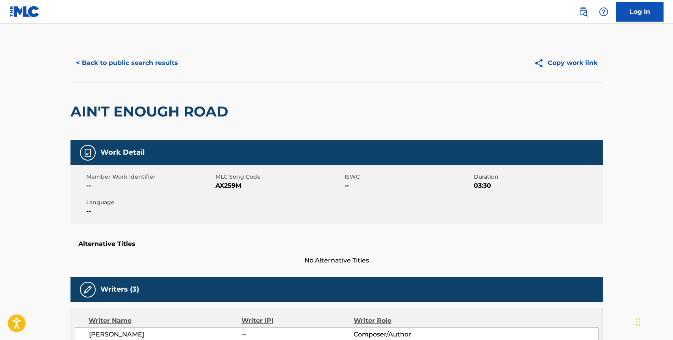
click at [106, 65] on button "< Back to public search results" at bounding box center [126, 63] width 113 height 20
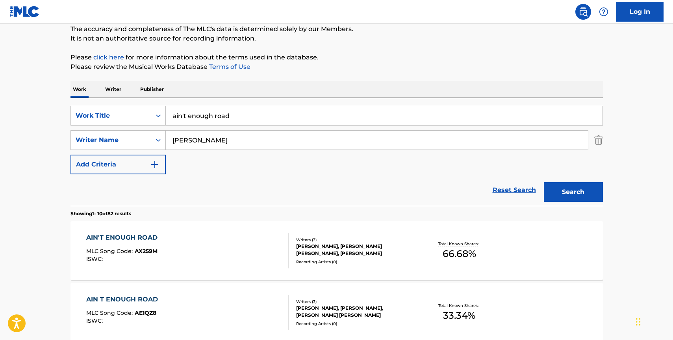
click at [201, 139] on input "[PERSON_NAME]" at bounding box center [377, 140] width 422 height 19
paste input "[PERSON_NAME]"
type input "[PERSON_NAME]"
click at [208, 119] on input "ain't enough road" at bounding box center [384, 115] width 437 height 19
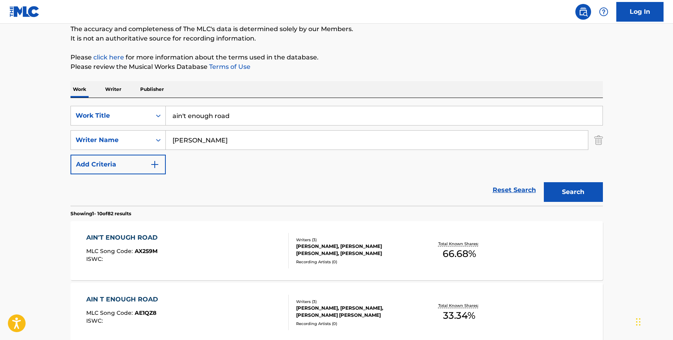
click at [208, 119] on input "ain't enough road" at bounding box center [384, 115] width 437 height 19
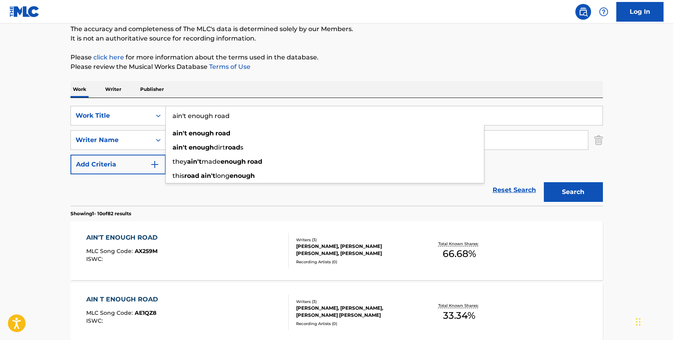
click at [208, 119] on input "ain't enough road" at bounding box center [384, 115] width 437 height 19
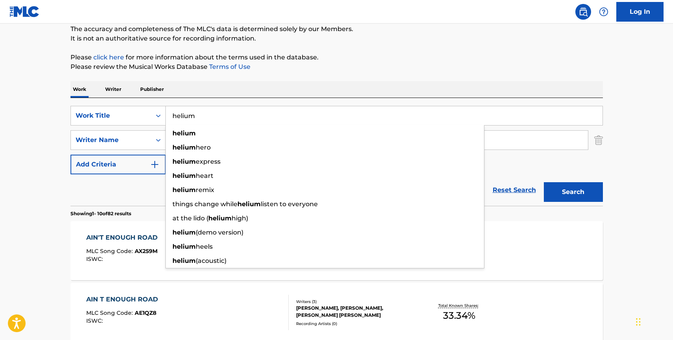
type input "helium"
click at [224, 98] on div "SearchWithCriteria42903902-92db-4929-9695-690d37d5795f Work Title helium helium…" at bounding box center [336, 152] width 532 height 108
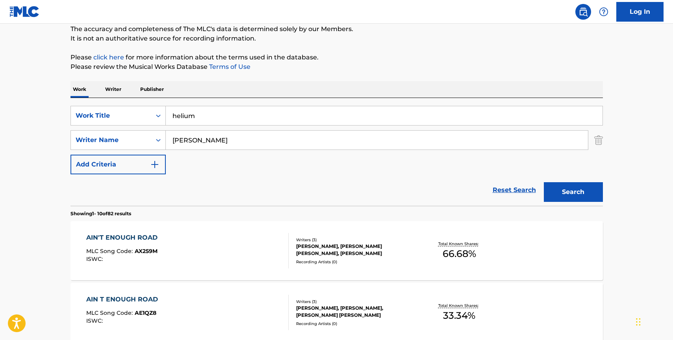
click at [581, 189] on button "Search" at bounding box center [573, 192] width 59 height 20
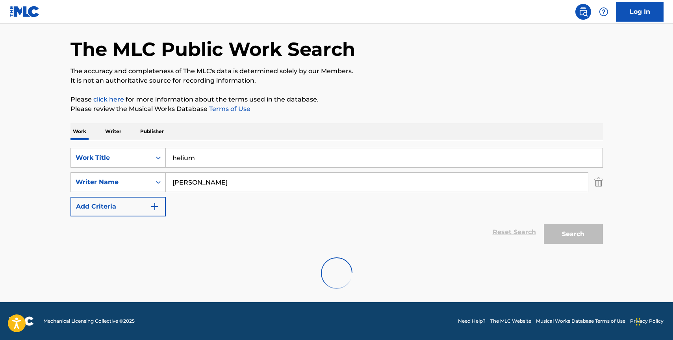
scroll to position [2, 0]
